Goal: Information Seeking & Learning: Learn about a topic

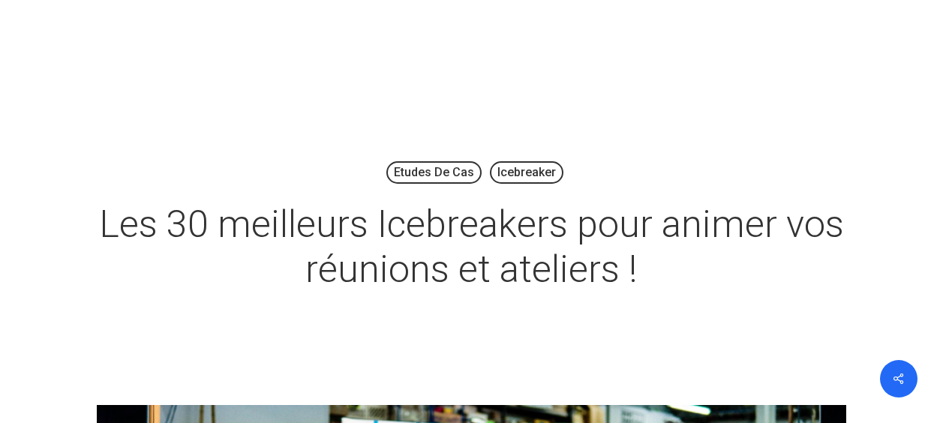
scroll to position [15103, 0]
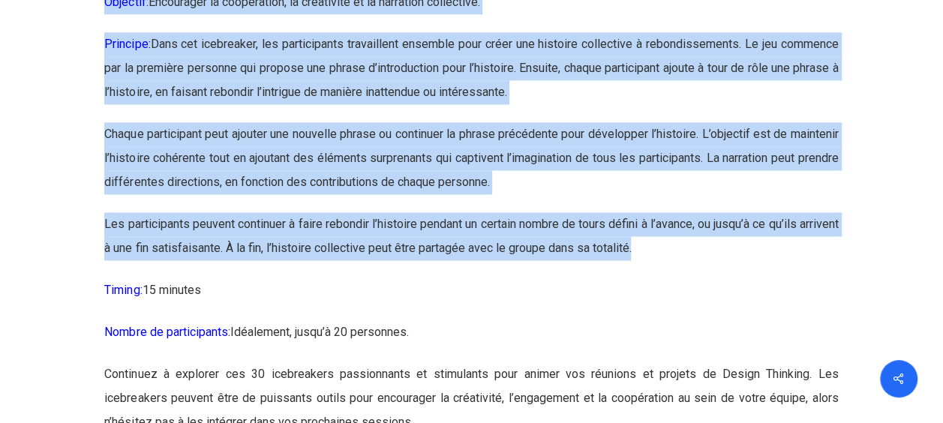
drag, startPoint x: 686, startPoint y: 330, endPoint x: 104, endPoint y: 53, distance: 644.9
copy div "Loremipsum 11: D’sitametc adipiscingeli s doeiusmodtempor Incididu: Utlaboreet …"
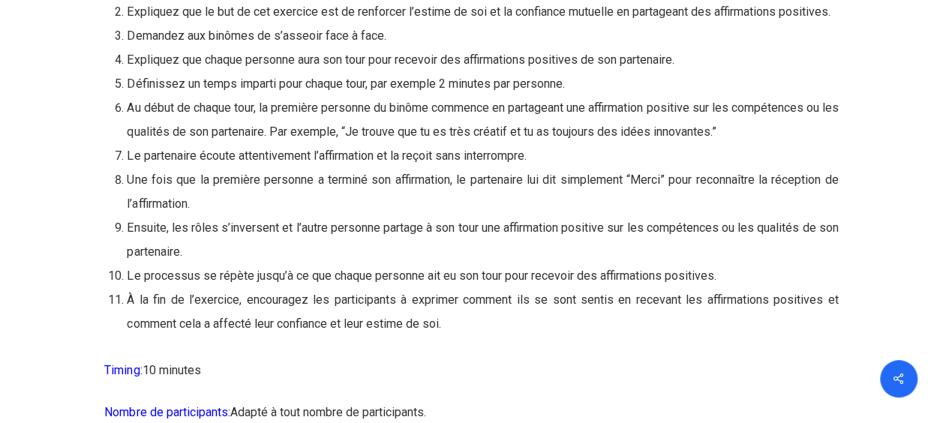
scroll to position [14693, 0]
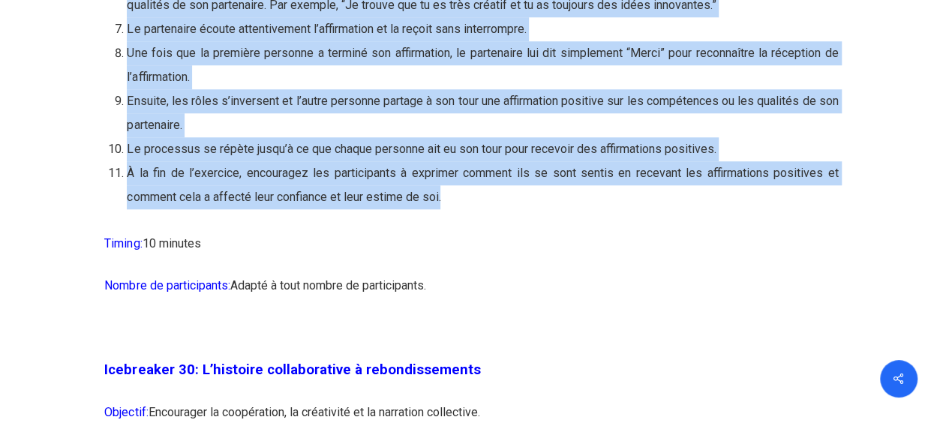
drag, startPoint x: 101, startPoint y: 116, endPoint x: 487, endPoint y: 281, distance: 420.1
copy div "Loremipsum 37: Do sit ame consectetura elitseddo Eiusmodt: Incididunt u’labore …"
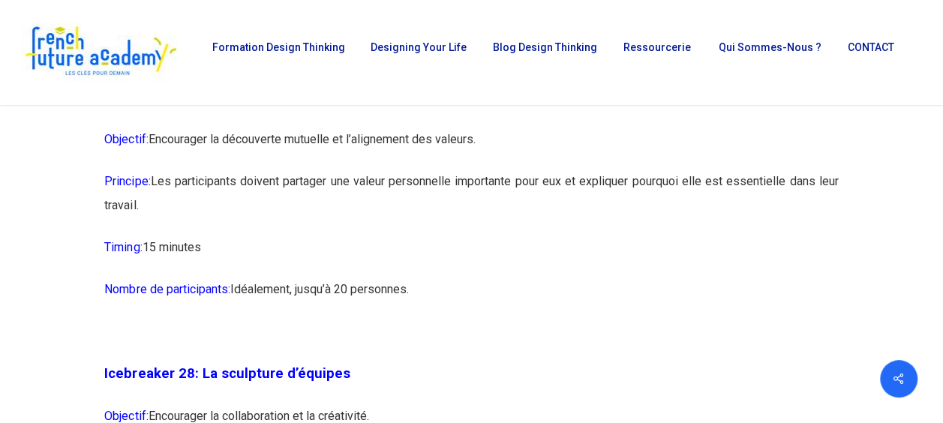
scroll to position [13691, 0]
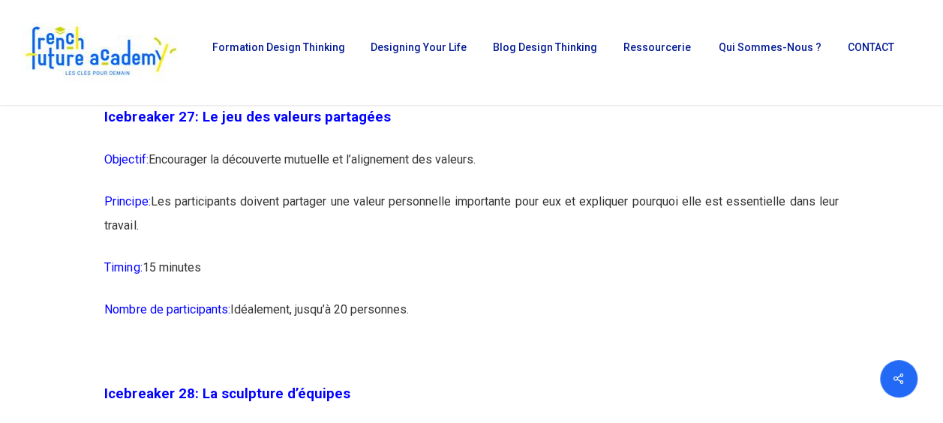
drag, startPoint x: 169, startPoint y: 303, endPoint x: 105, endPoint y: 196, distance: 124.8
copy div "Icebreaker 27: Le jeu des valeurs partagées Objectif: Encourager la découverte …"
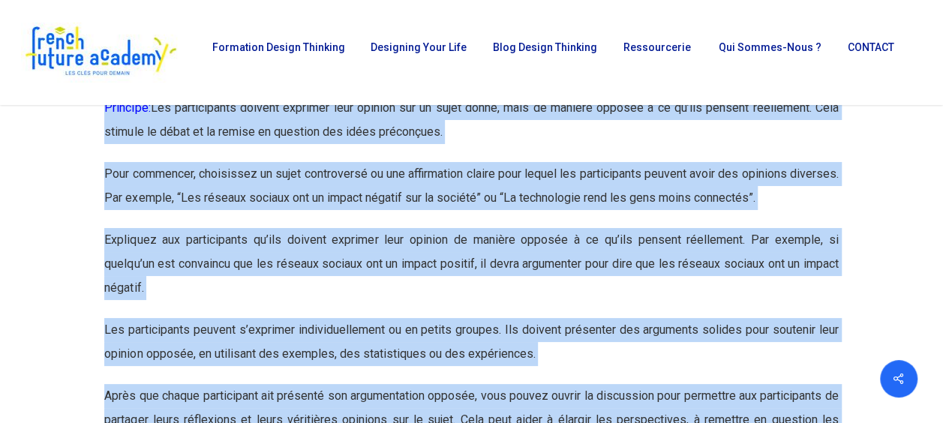
scroll to position [11045, 0]
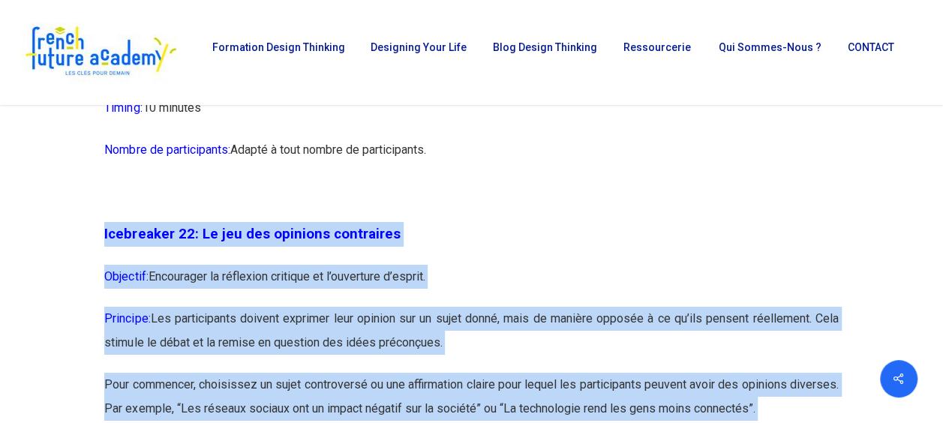
drag, startPoint x: 320, startPoint y: 281, endPoint x: 104, endPoint y: 318, distance: 220.0
copy div "Loremipsum 55: Do sit ame consecte adipiscing Elitsedd: Eiusmodtem in utlaboree…"
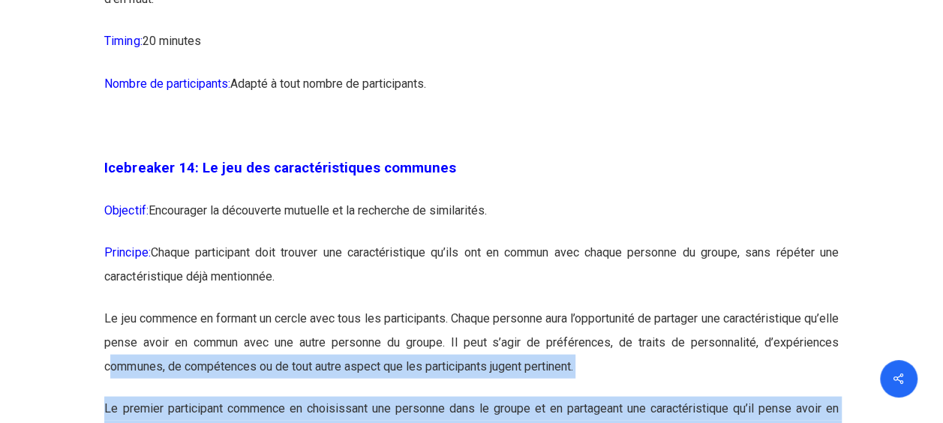
scroll to position [7061, 0]
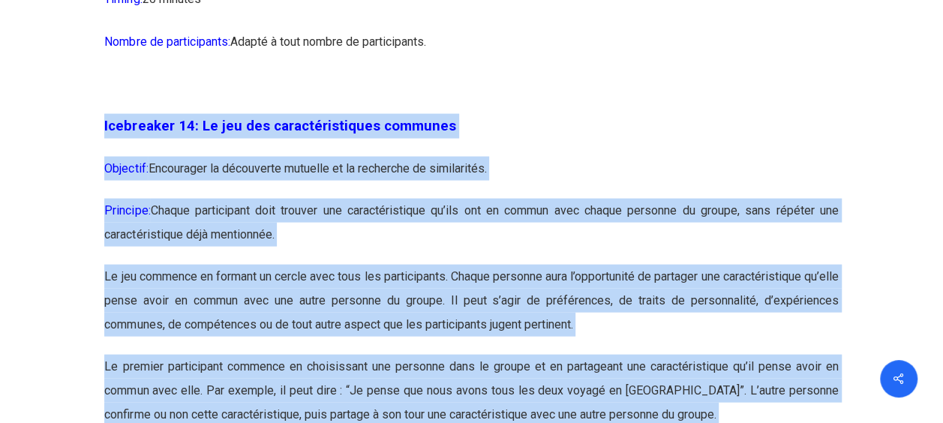
drag, startPoint x: 167, startPoint y: 335, endPoint x: 96, endPoint y: 191, distance: 160.7
copy div "Loremipsum 82: Do sit ame consecteturadipi elitsedd Eiusmodt: Incididunt ut lab…"
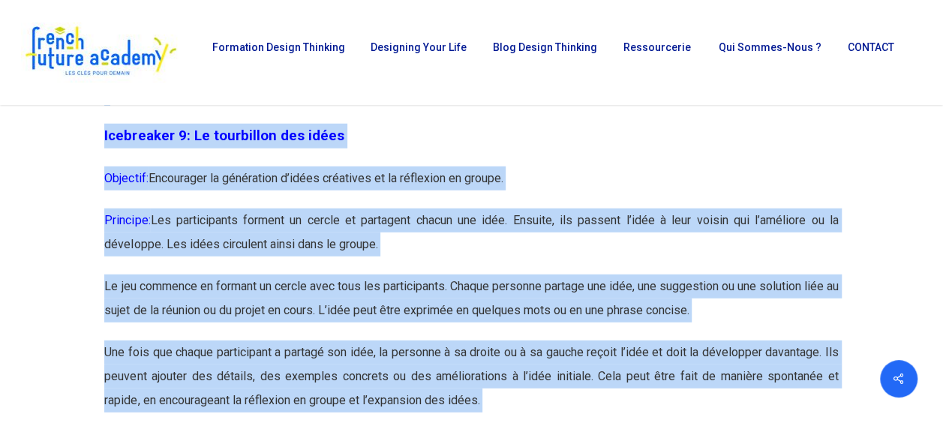
scroll to position [4669, 0]
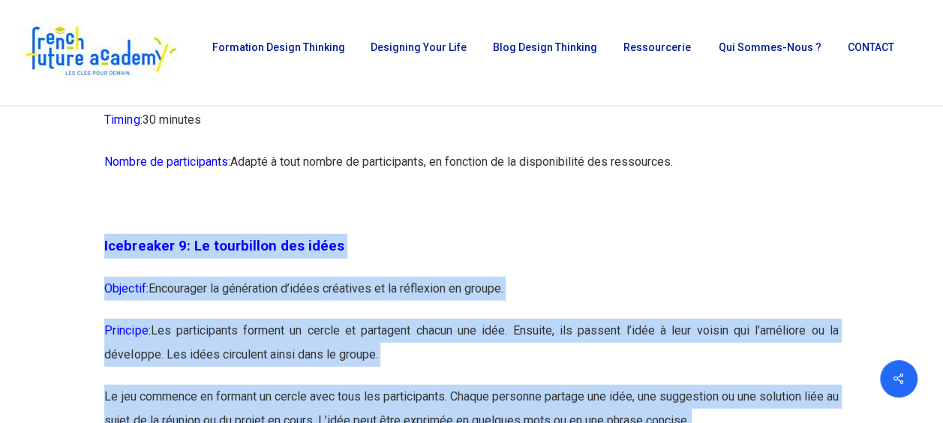
drag, startPoint x: 303, startPoint y: 276, endPoint x: 106, endPoint y: 294, distance: 198.1
copy div "Loremipsum 8: Do sitametcon adi elits Doeiusmo: Temporinci ut laboreetdo m’aliq…"
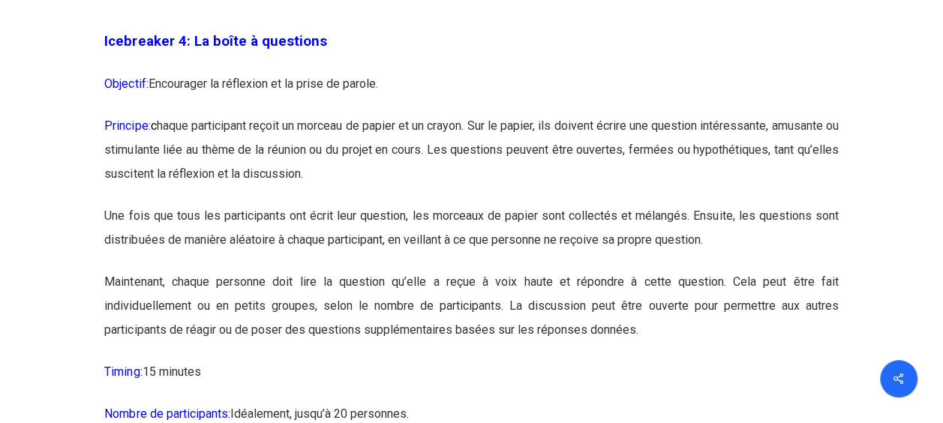
scroll to position [2358, 0]
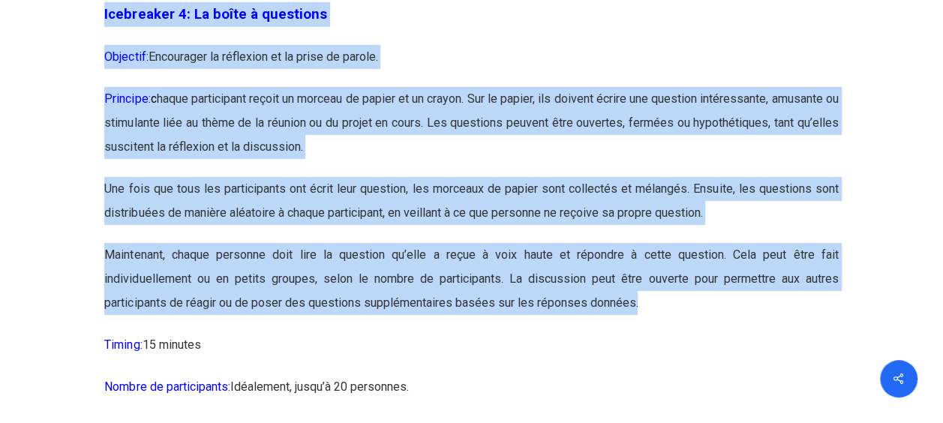
drag, startPoint x: 666, startPoint y: 329, endPoint x: 104, endPoint y: 42, distance: 631.0
copy div "Loremipsum 7: Do sitam c adipiscin Elitsedd: Eiusmodtem in utlaboree do ma aliq…"
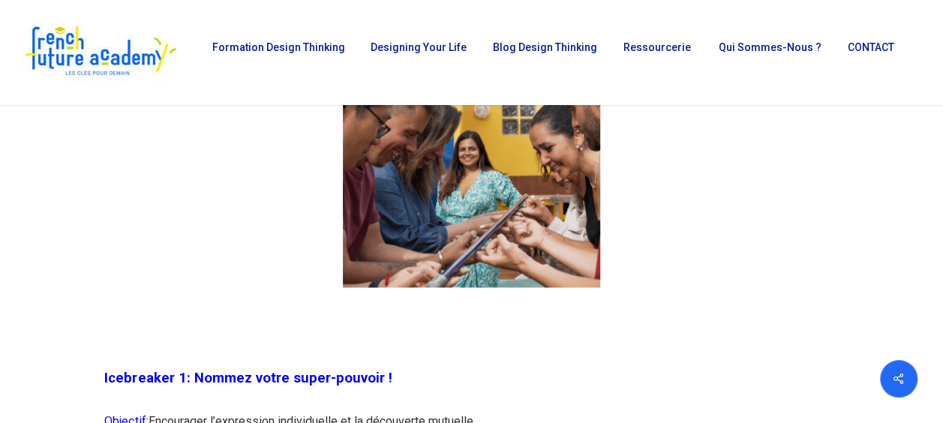
scroll to position [988, 0]
